Goal: Check status

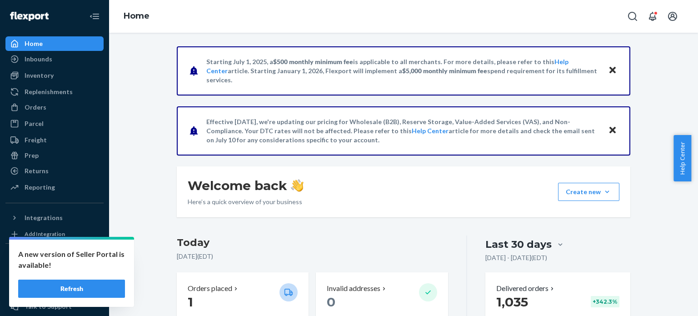
scroll to position [182, 0]
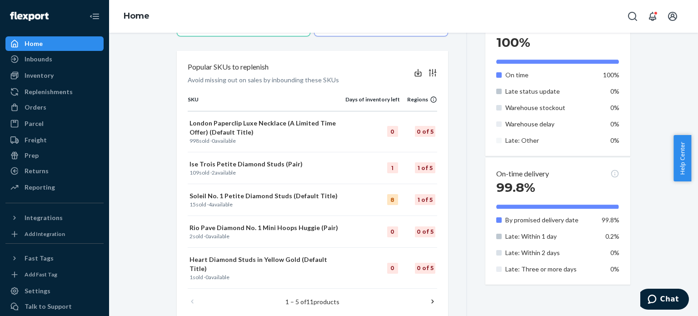
scroll to position [509, 0]
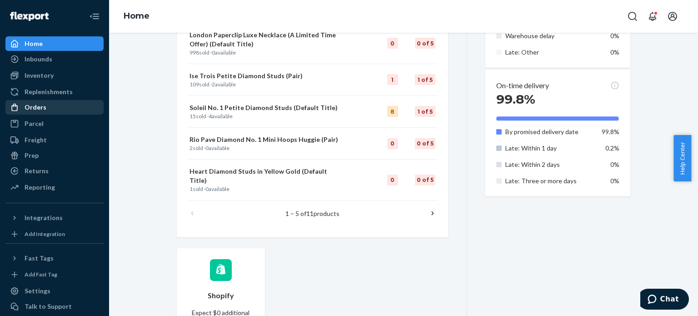
click at [46, 101] on div "Orders" at bounding box center [54, 107] width 96 height 13
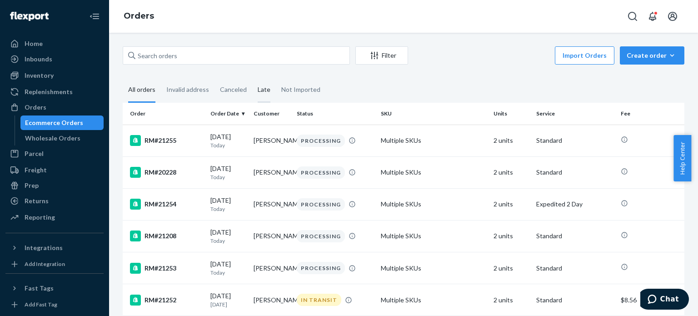
click at [262, 92] on div "Late" at bounding box center [264, 90] width 13 height 25
click at [252, 78] on input "Late" at bounding box center [252, 78] width 0 height 0
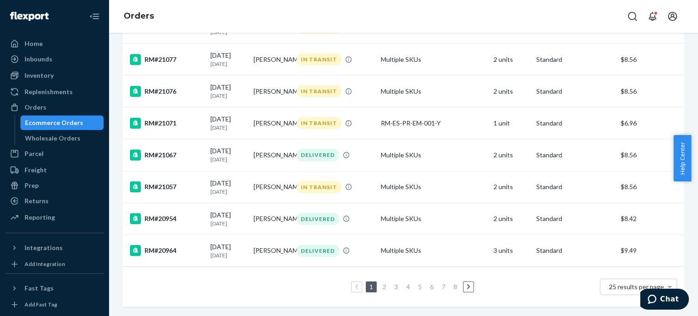
scroll to position [694, 0]
